Goal: Obtain resource: Download file/media

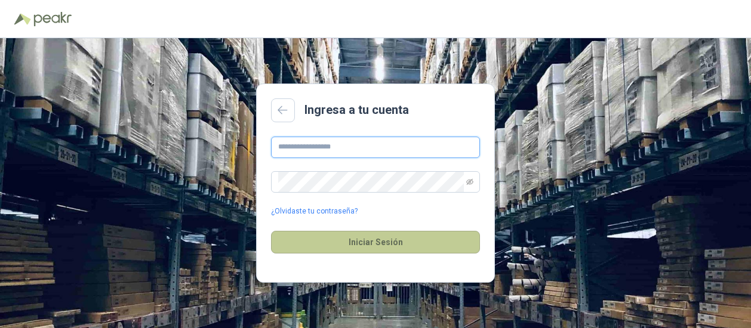
type input "**********"
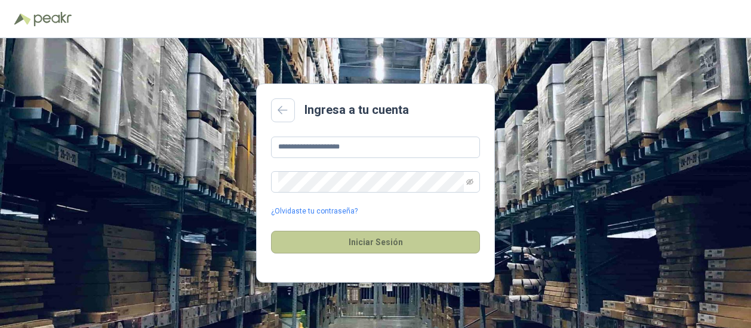
click at [352, 238] on button "Iniciar Sesión" at bounding box center [375, 242] width 209 height 23
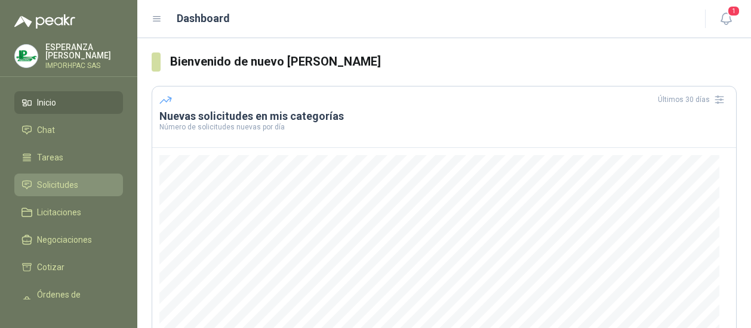
click at [48, 181] on span "Solicitudes" at bounding box center [57, 185] width 41 height 13
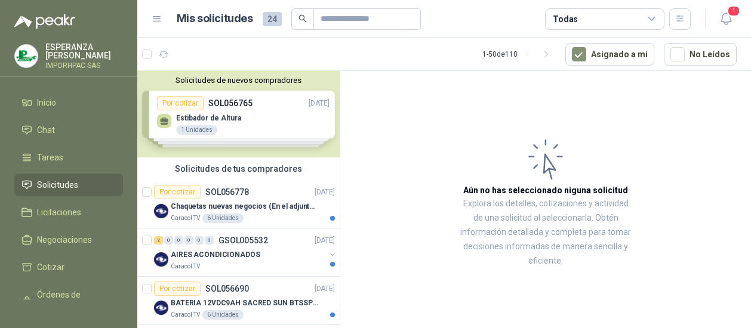
click at [377, 264] on article "Aún no has seleccionado niguna solicitud Explora los detalles, cotizaciones y a…" at bounding box center [545, 202] width 411 height 262
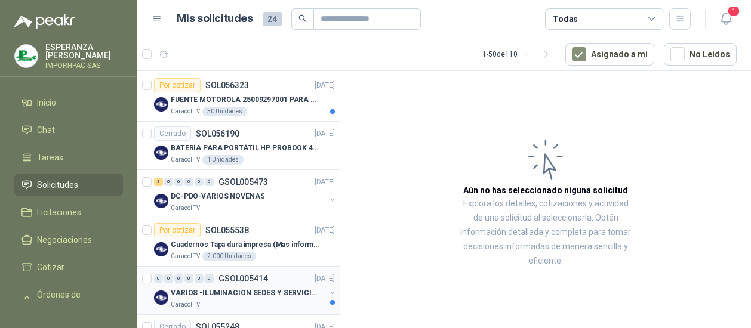
scroll to position [537, 0]
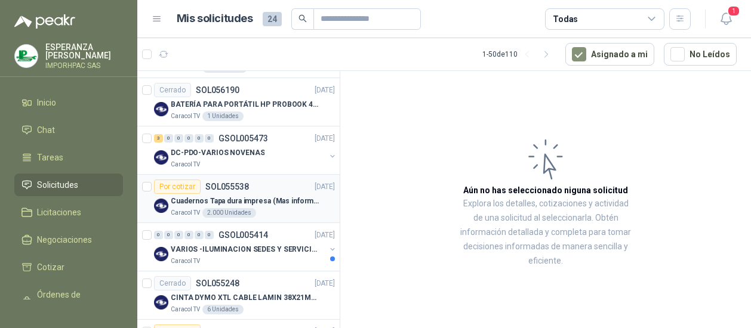
click at [181, 184] on div "Por cotizar" at bounding box center [177, 187] width 47 height 14
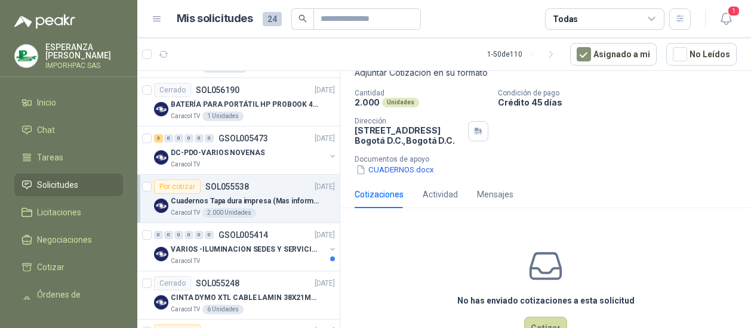
scroll to position [116, 0]
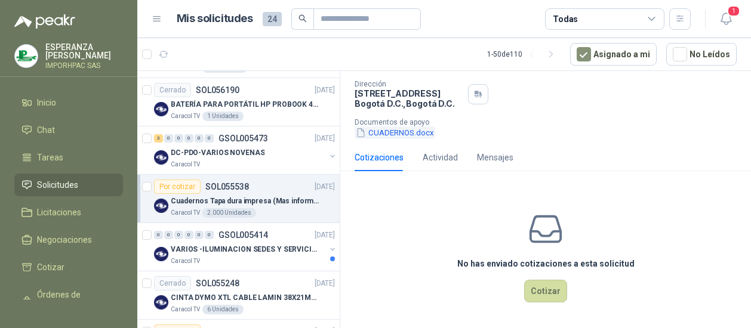
click at [359, 134] on icon "button" at bounding box center [361, 133] width 10 height 10
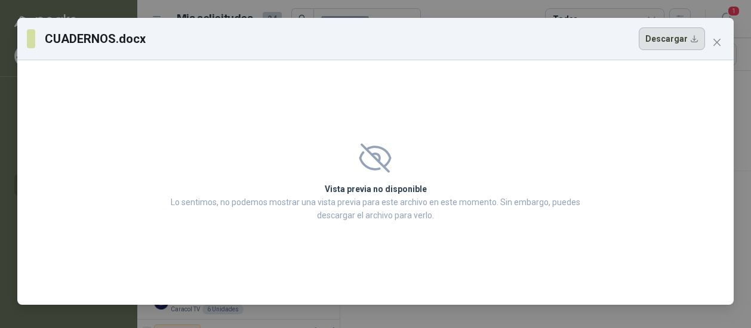
click at [659, 36] on button "Descargar" at bounding box center [672, 38] width 66 height 23
